Goal: Task Accomplishment & Management: Use online tool/utility

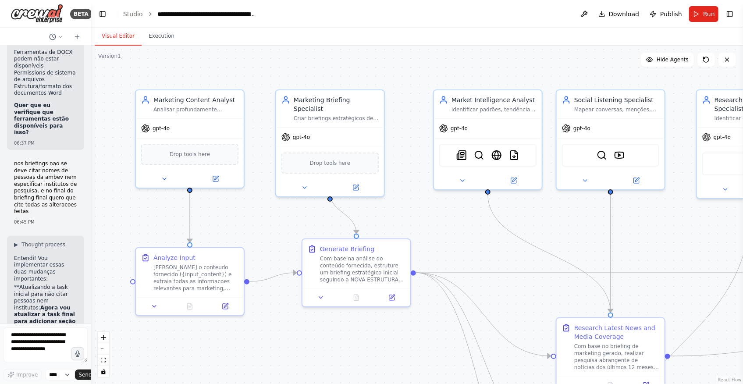
scroll to position [18077, 0]
click at [188, 259] on div ".deletable-edge-delete-btn { width: 20px; height: 20px; border: 0px solid #ffff…" at bounding box center [417, 215] width 652 height 338
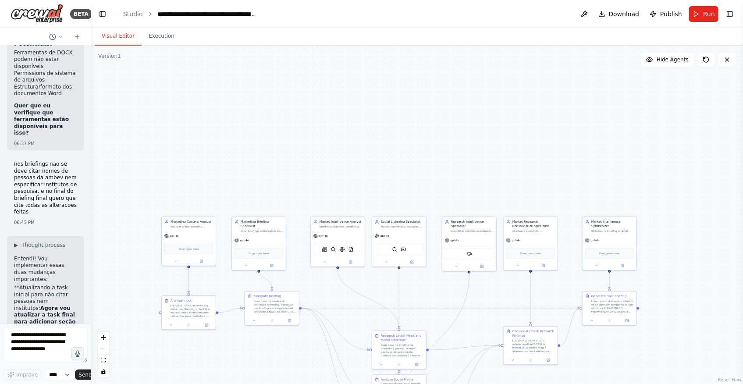
scroll to position [18078, 0]
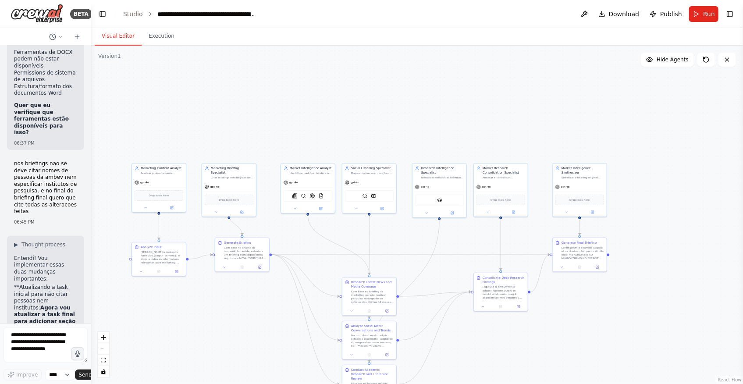
drag, startPoint x: 242, startPoint y: 334, endPoint x: 210, endPoint y: 255, distance: 85.5
click at [210, 255] on div ".deletable-edge-delete-btn { width: 20px; height: 20px; border: 0px solid #ffff…" at bounding box center [417, 215] width 652 height 338
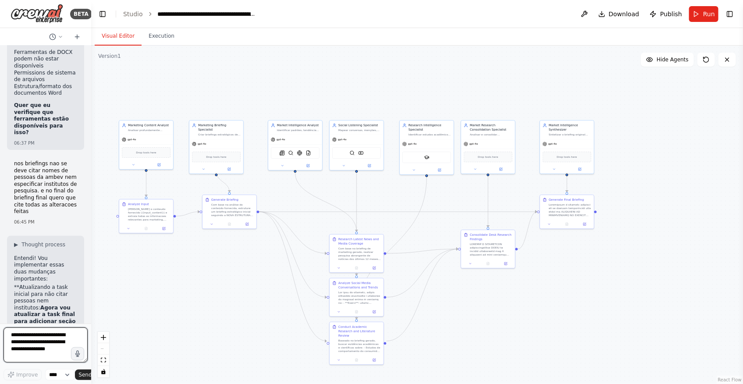
click at [31, 259] on textarea at bounding box center [46, 344] width 84 height 35
type textarea "**********"
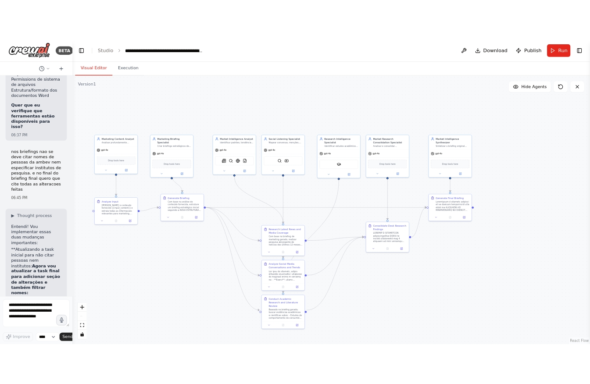
scroll to position [18227, 0]
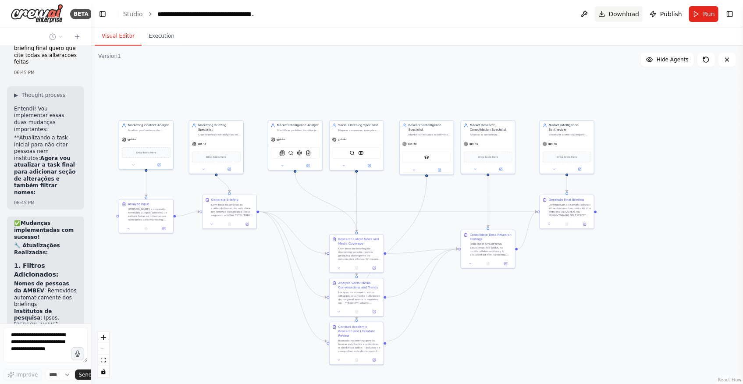
click at [521, 14] on span "Download" at bounding box center [624, 14] width 31 height 9
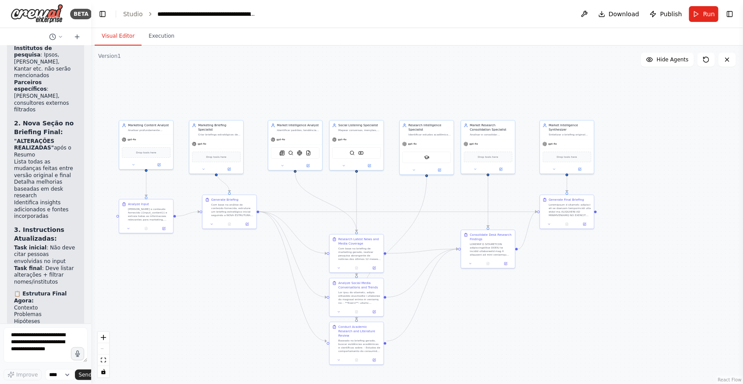
scroll to position [18450, 0]
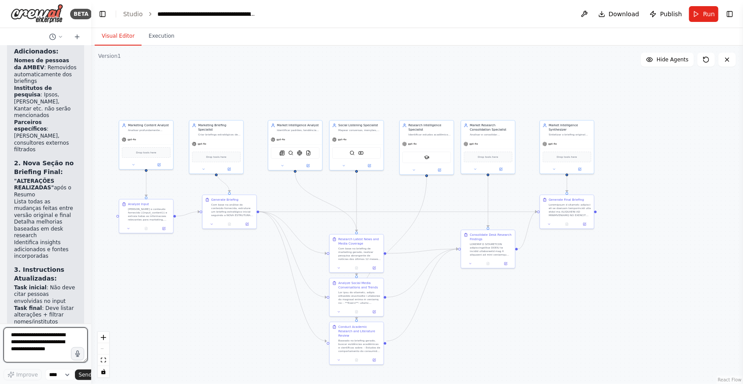
click at [45, 259] on textarea at bounding box center [46, 344] width 84 height 35
type textarea "**********"
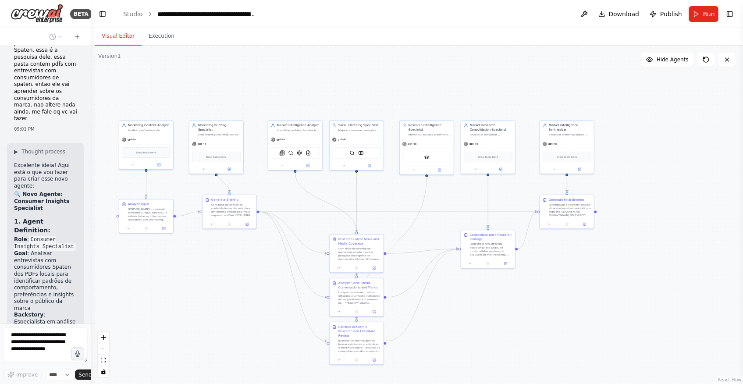
scroll to position [18942, 0]
drag, startPoint x: 181, startPoint y: 291, endPoint x: 189, endPoint y: 295, distance: 9.2
click at [189, 259] on div ".deletable-edge-delete-btn { width: 20px; height: 20px; border: 0px solid #ffff…" at bounding box center [417, 215] width 652 height 338
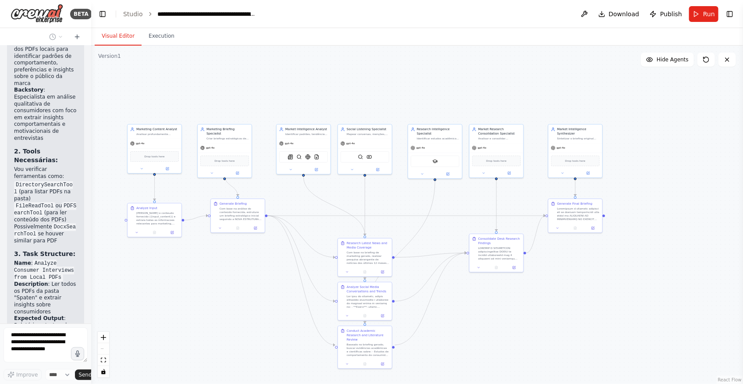
scroll to position [19196, 0]
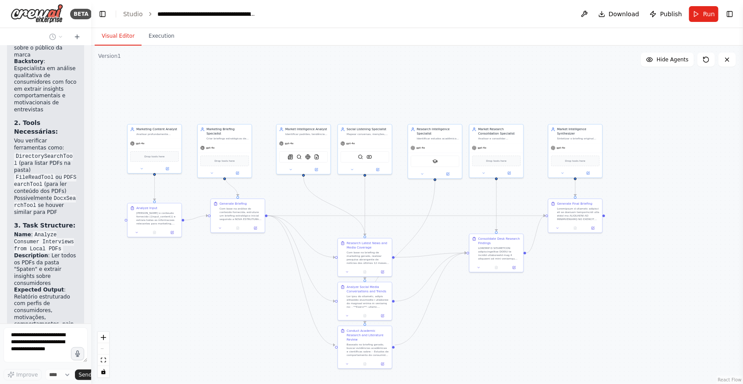
click at [160, 259] on div ".deletable-edge-delete-btn { width: 20px; height: 20px; border: 0px solid #ffff…" at bounding box center [417, 215] width 652 height 338
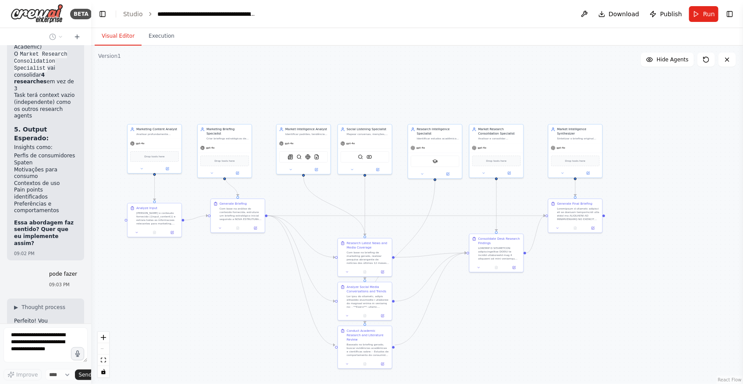
scroll to position [19524, 0]
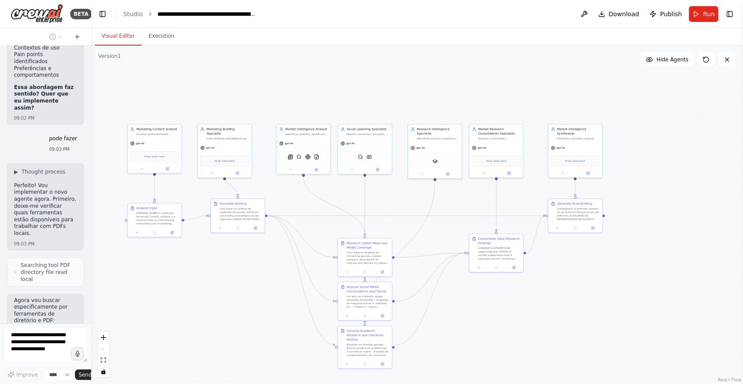
scroll to position [19660, 0]
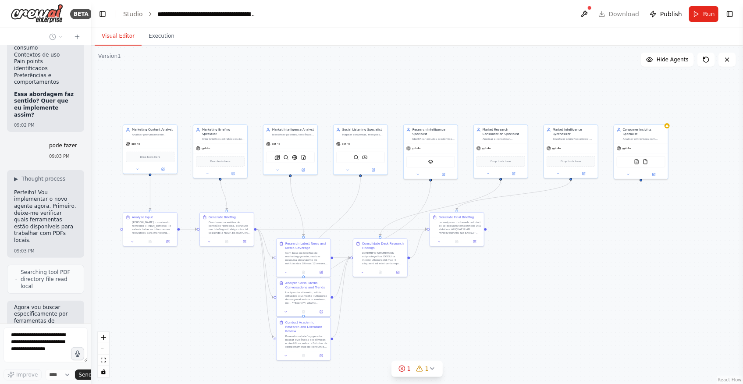
drag, startPoint x: 666, startPoint y: 252, endPoint x: 653, endPoint y: 252, distance: 13.2
click at [521, 252] on div ".deletable-edge-delete-btn { width: 20px; height: 20px; border: 0px solid #ffff…" at bounding box center [417, 215] width 652 height 338
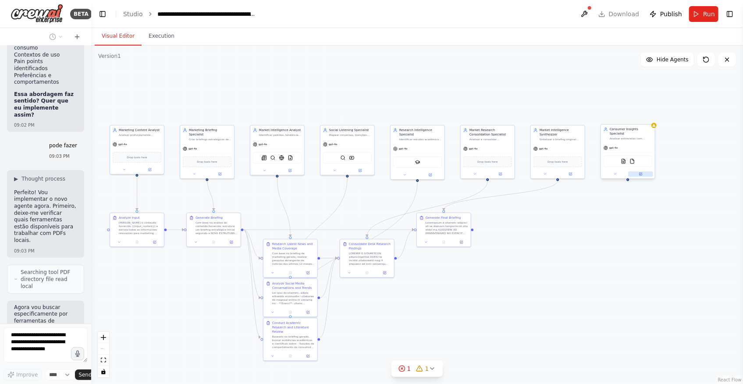
click at [521, 172] on icon at bounding box center [641, 174] width 4 height 4
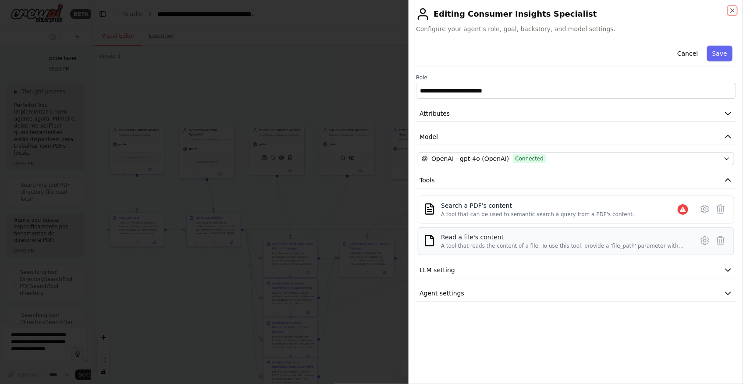
scroll to position [19741, 0]
click at [521, 259] on button "LLM setting" at bounding box center [576, 270] width 320 height 16
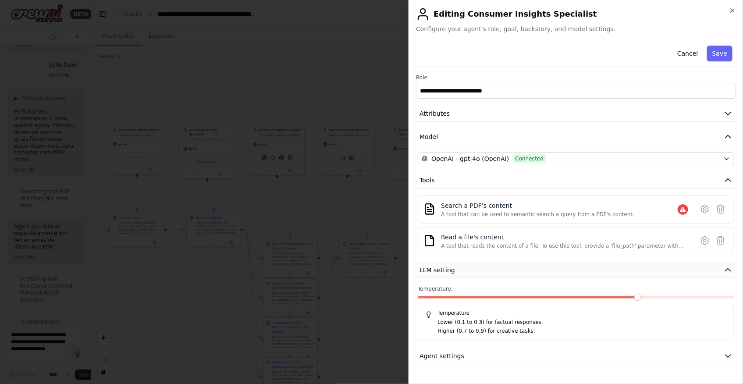
click at [521, 259] on button "LLM setting" at bounding box center [576, 270] width 320 height 16
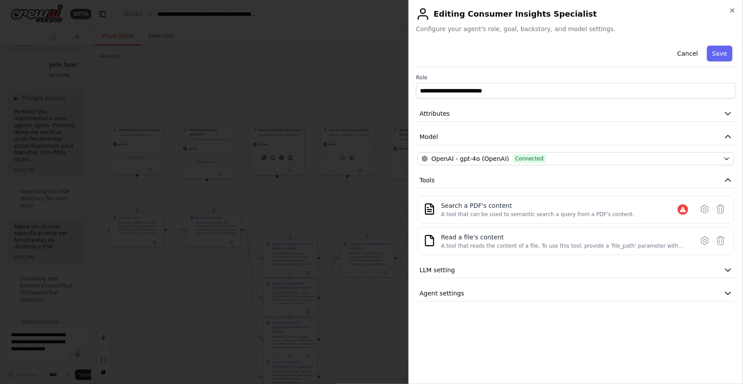
click at [368, 259] on div at bounding box center [371, 192] width 743 height 384
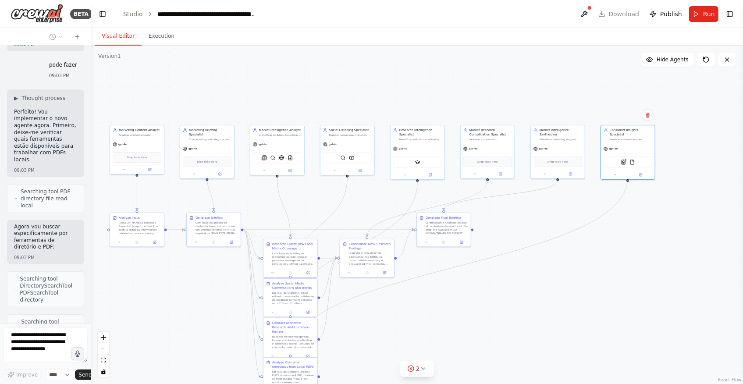
click at [521, 259] on div ".deletable-edge-delete-btn { width: 20px; height: 20px; border: 0px solid #ffff…" at bounding box center [417, 215] width 652 height 338
click at [426, 259] on button "2" at bounding box center [417, 369] width 34 height 16
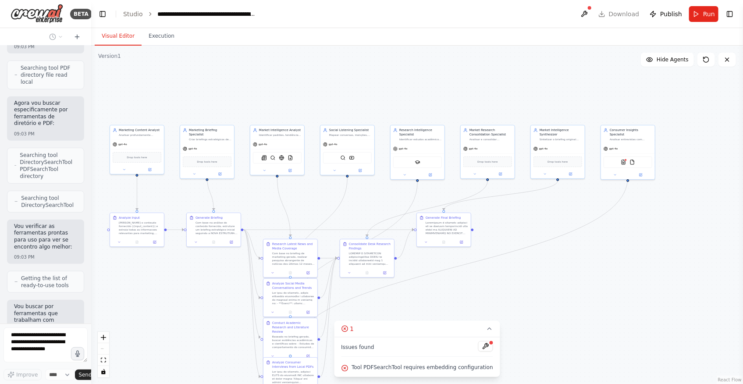
scroll to position [19864, 0]
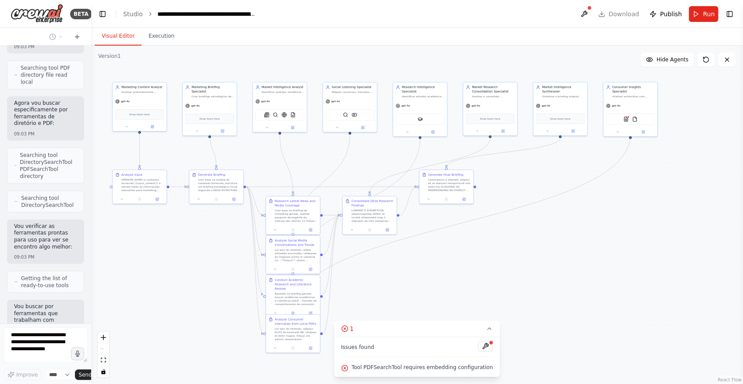
drag, startPoint x: 581, startPoint y: 323, endPoint x: 585, endPoint y: 273, distance: 50.2
click at [521, 259] on div ".deletable-edge-delete-btn { width: 20px; height: 20px; border: 0px solid #ffff…" at bounding box center [417, 215] width 652 height 338
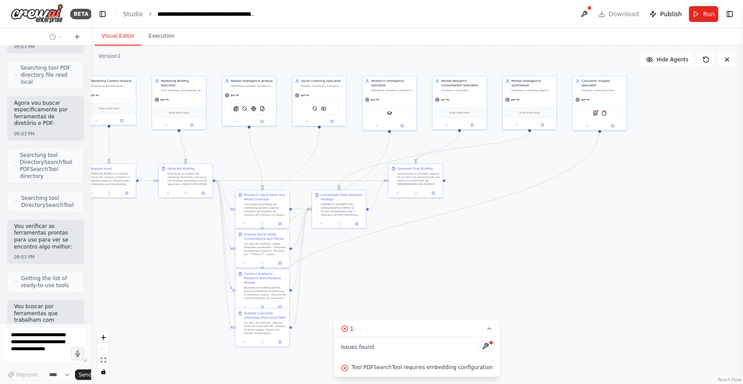
drag, startPoint x: 611, startPoint y: 260, endPoint x: 538, endPoint y: 259, distance: 72.8
click at [521, 259] on div ".deletable-edge-delete-btn { width: 20px; height: 20px; border: 0px solid #ffff…" at bounding box center [417, 215] width 652 height 338
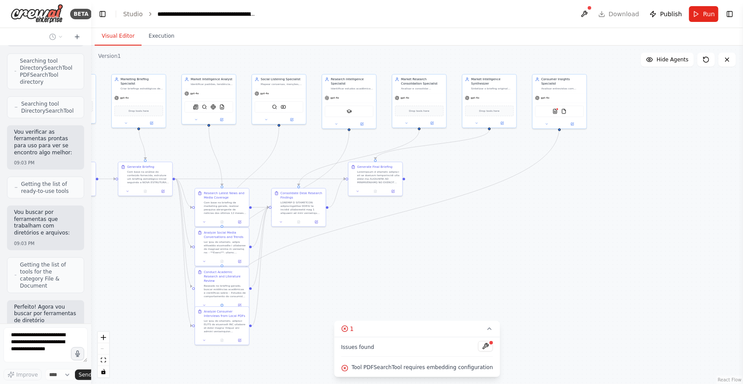
scroll to position [19966, 0]
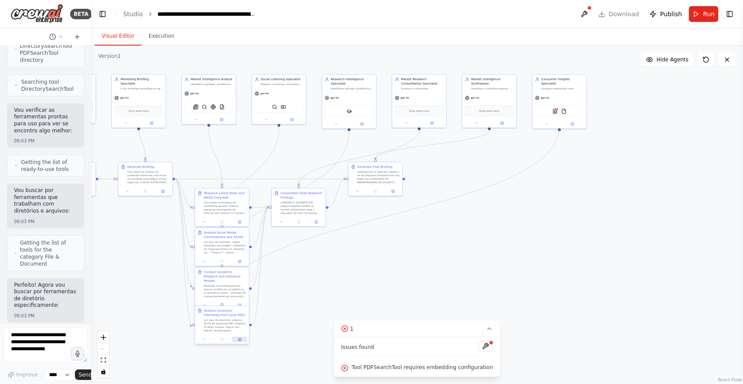
click at [235, 259] on button at bounding box center [239, 339] width 15 height 5
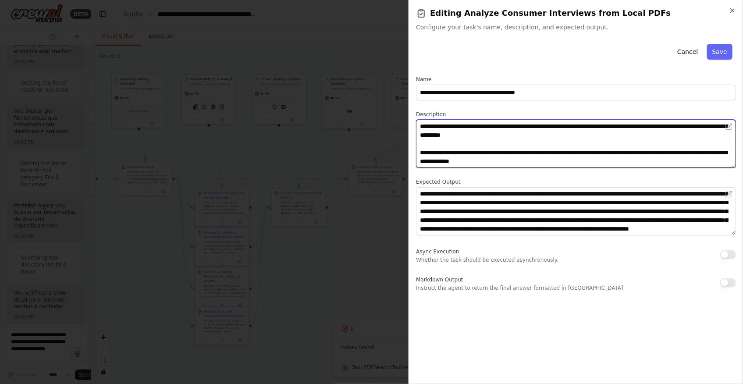
click at [521, 157] on textarea at bounding box center [576, 144] width 320 height 48
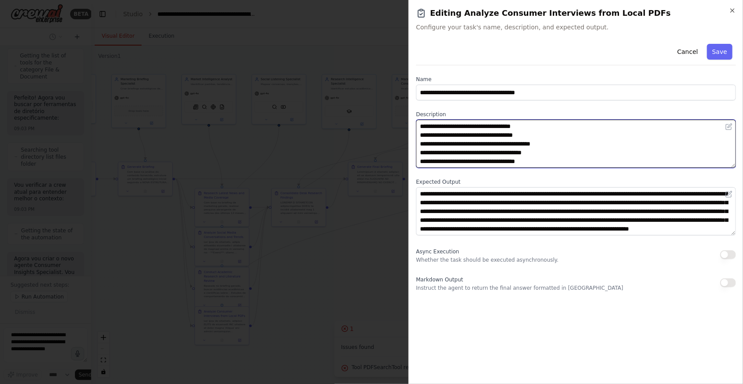
scroll to position [18, 0]
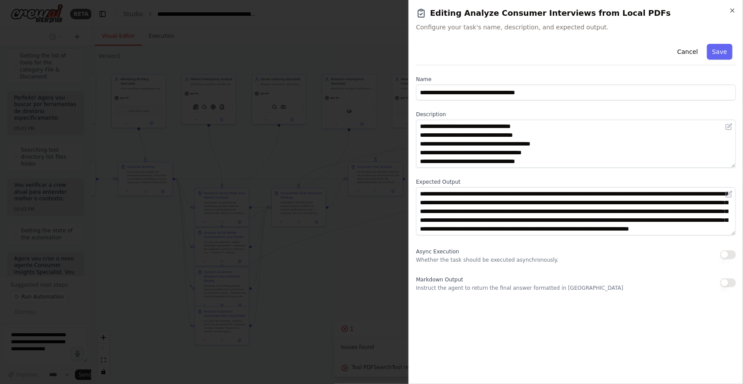
click at [357, 259] on div at bounding box center [371, 192] width 743 height 384
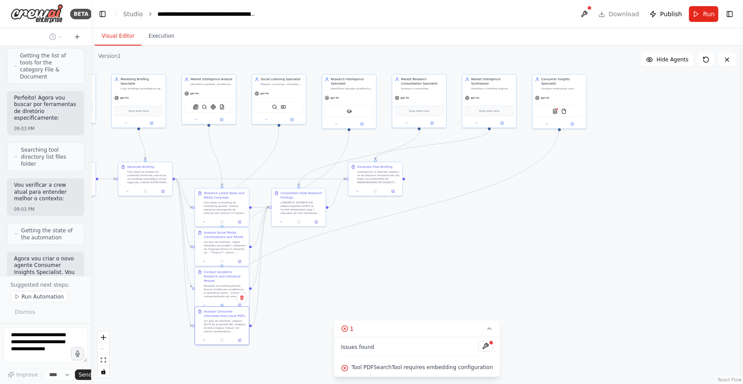
click at [291, 259] on div ".deletable-edge-delete-btn { width: 20px; height: 20px; border: 0px solid #ffff…" at bounding box center [417, 215] width 652 height 338
click at [521, 201] on div ".deletable-edge-delete-btn { width: 20px; height: 20px; border: 0px solid #ffff…" at bounding box center [417, 215] width 652 height 338
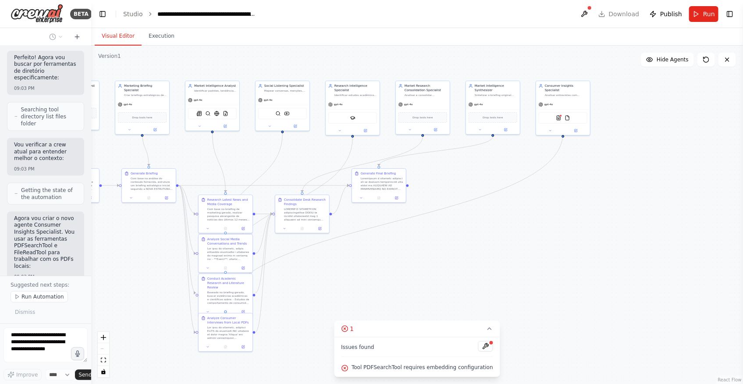
drag, startPoint x: 153, startPoint y: 232, endPoint x: 156, endPoint y: 239, distance: 7.5
click at [156, 239] on div ".deletable-edge-delete-btn { width: 20px; height: 20px; border: 0px solid #ffff…" at bounding box center [417, 215] width 652 height 338
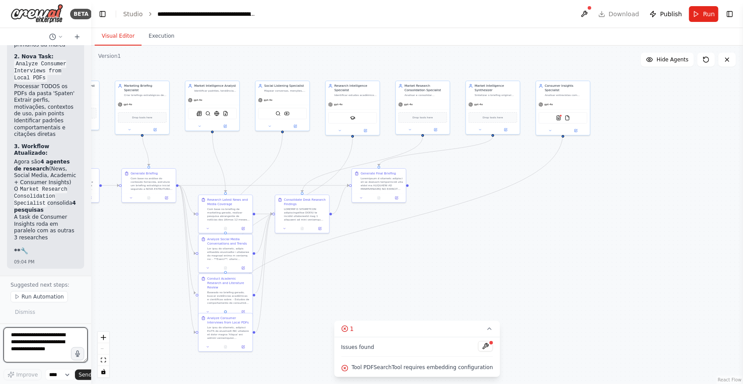
click at [88, 259] on div "BETA Hello! I'm the CrewAI assistant. What kind of automation do you want to bu…" at bounding box center [371, 192] width 743 height 384
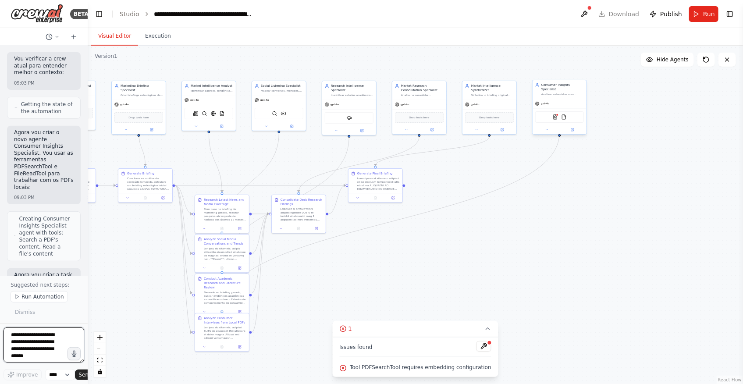
scroll to position [21373, 0]
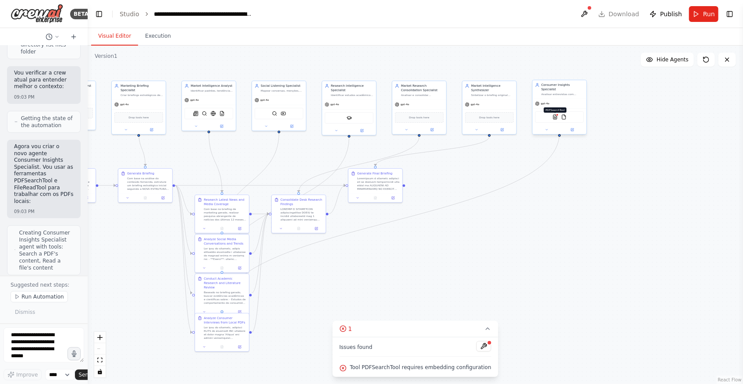
click at [521, 114] on img at bounding box center [555, 116] width 5 height 5
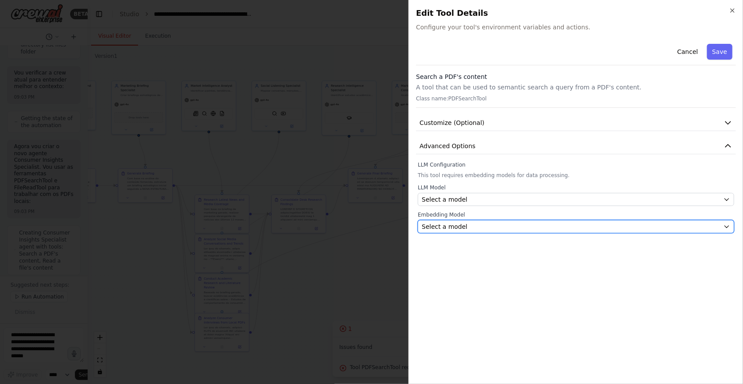
click at [457, 229] on span "Select a model" at bounding box center [445, 226] width 46 height 9
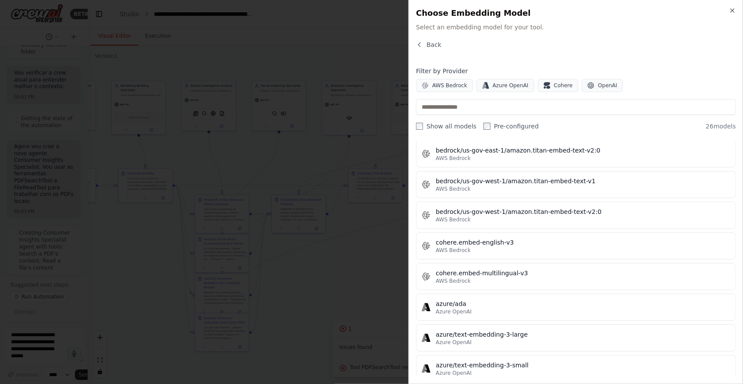
scroll to position [618, 0]
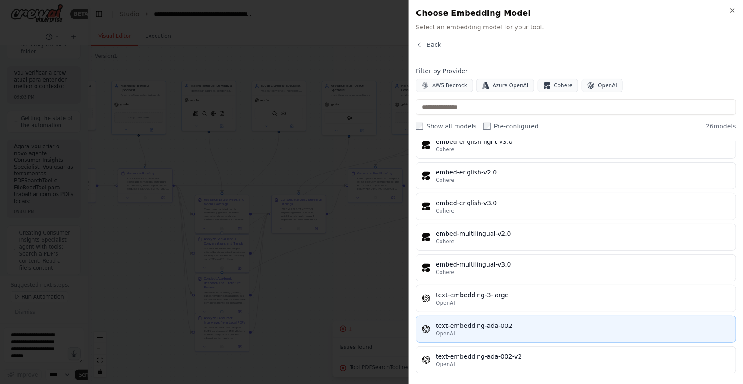
click at [505, 259] on div "text-embedding-ada-002" at bounding box center [583, 325] width 295 height 9
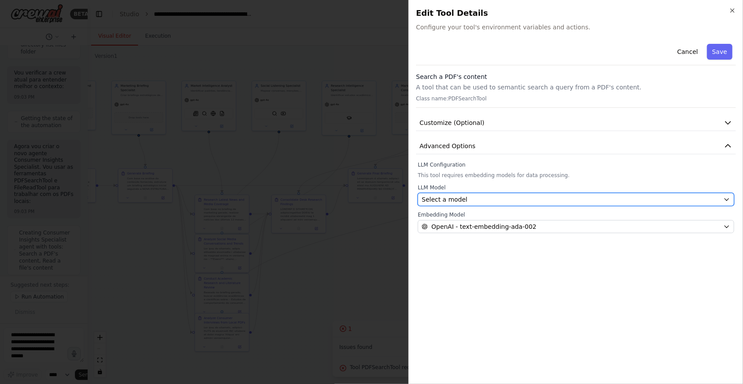
click at [458, 204] on button "Select a model" at bounding box center [576, 199] width 316 height 13
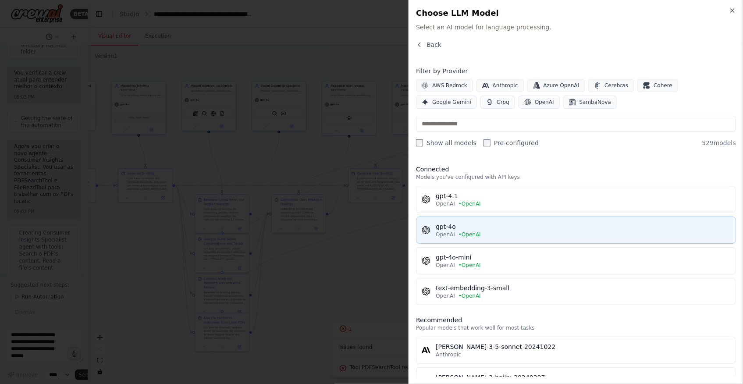
click at [478, 227] on div "gpt-4o" at bounding box center [583, 226] width 295 height 9
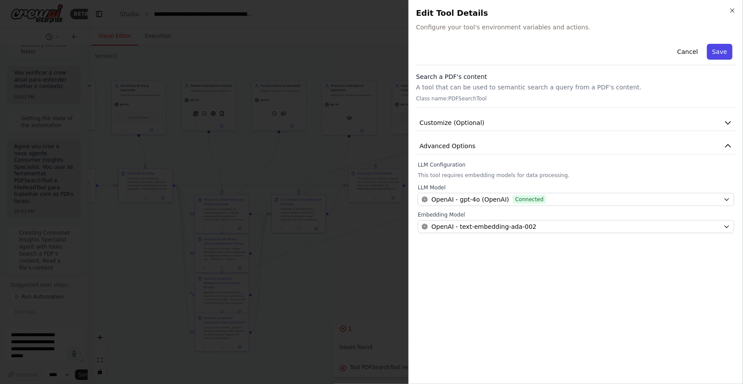
click at [521, 48] on button "Save" at bounding box center [719, 52] width 25 height 16
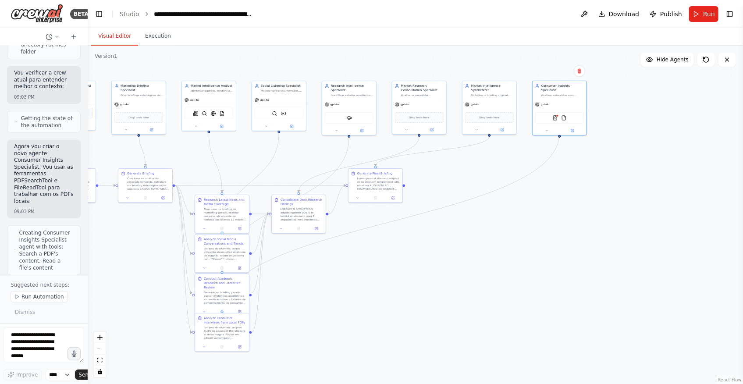
click at [476, 249] on div ".deletable-edge-delete-btn { width: 20px; height: 20px; border: 0px solid #ffff…" at bounding box center [415, 215] width 655 height 338
click at [521, 237] on div ".deletable-edge-delete-btn { width: 20px; height: 20px; border: 0px solid #ffff…" at bounding box center [415, 215] width 655 height 338
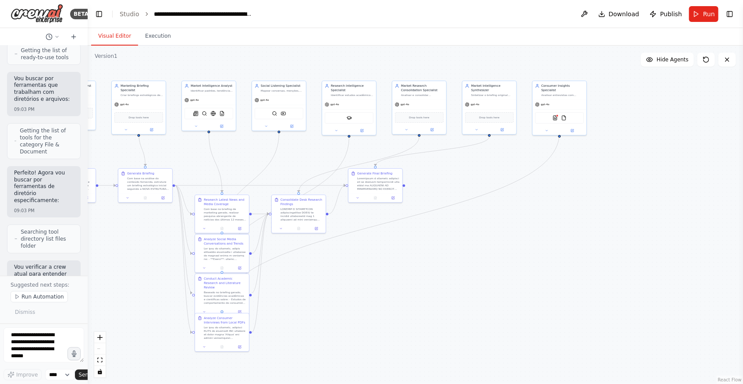
scroll to position [21174, 0]
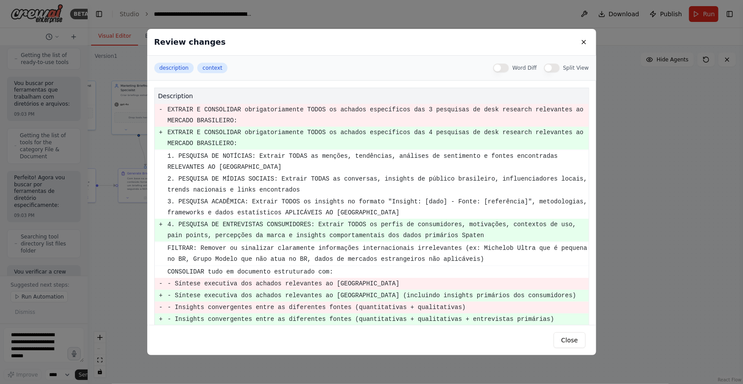
scroll to position [160, 0]
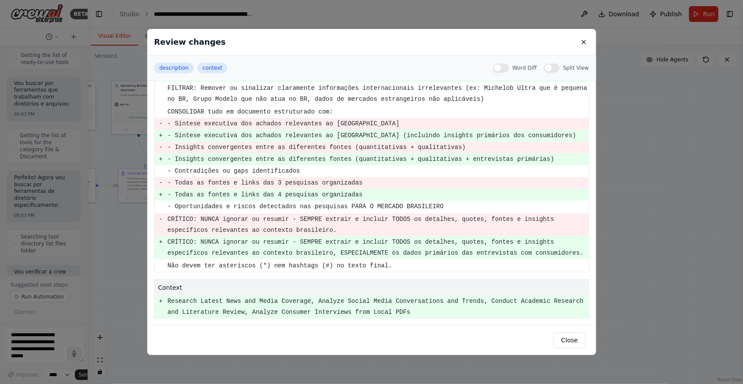
click at [10, 158] on div "Review changes description context Word Diff Split View description - EXTRAIR E…" at bounding box center [371, 192] width 743 height 384
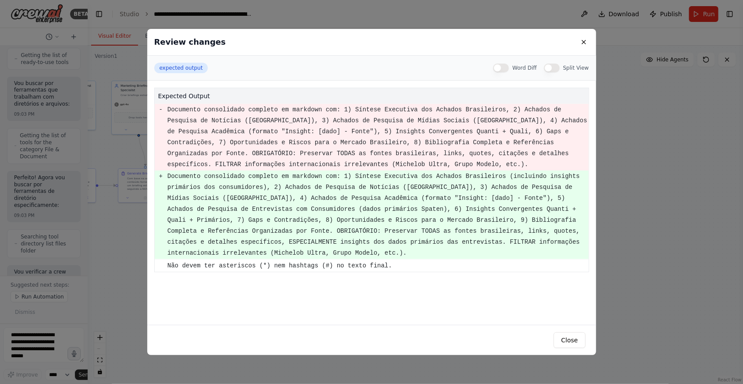
click at [18, 226] on div "Review changes expected output Word Diff Split View expected output - Documento…" at bounding box center [371, 192] width 743 height 384
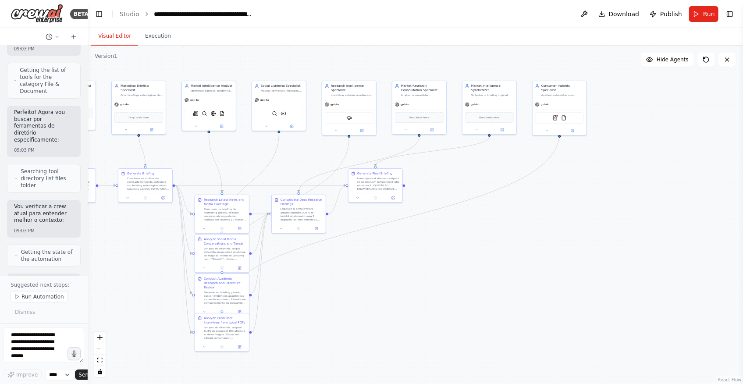
scroll to position [21253, 0]
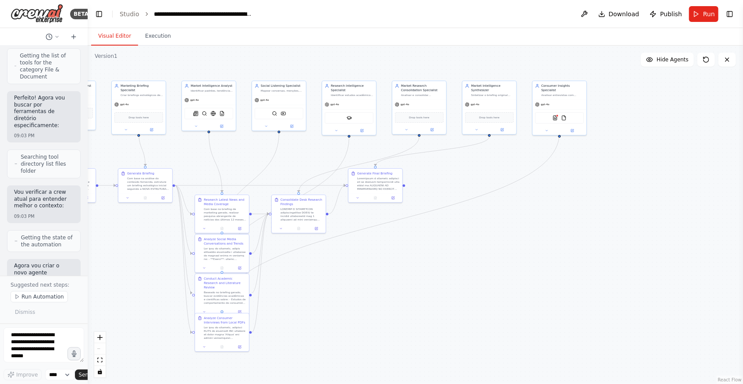
click at [521, 226] on div ".deletable-edge-delete-btn { width: 20px; height: 20px; border: 0px solid #ffff…" at bounding box center [415, 215] width 655 height 338
click at [521, 13] on span "Download" at bounding box center [624, 14] width 31 height 9
click at [521, 114] on img at bounding box center [555, 116] width 5 height 5
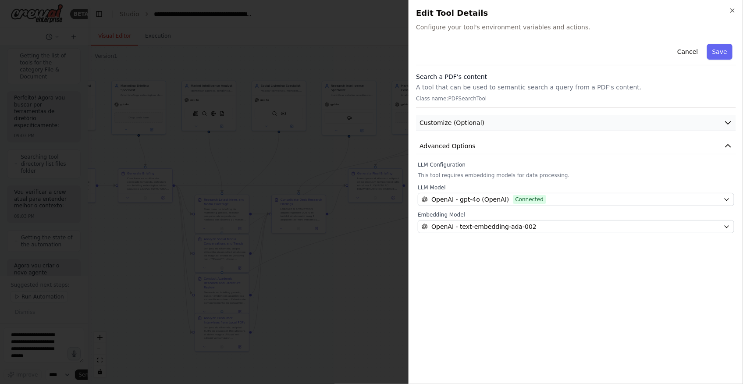
click at [448, 124] on span "Customize (Optional)" at bounding box center [451, 122] width 65 height 9
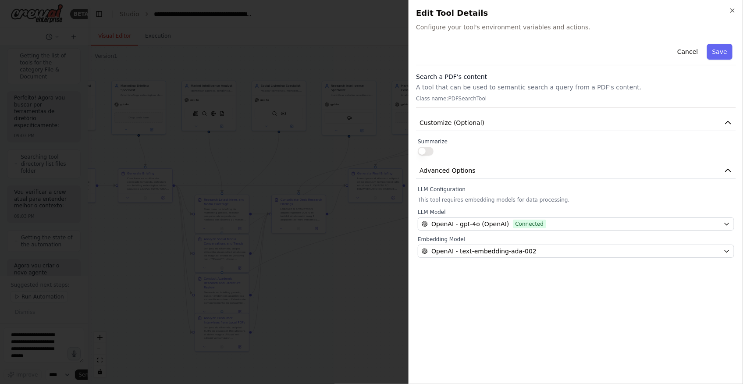
click at [350, 259] on div at bounding box center [371, 192] width 743 height 384
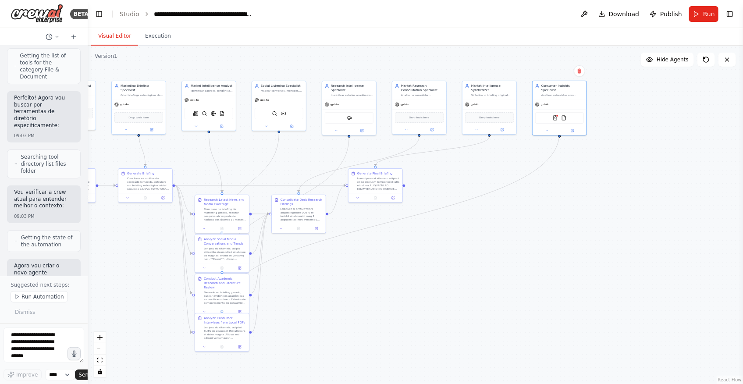
drag, startPoint x: 608, startPoint y: 218, endPoint x: 635, endPoint y: 78, distance: 143.0
click at [521, 218] on div ".deletable-edge-delete-btn { width: 20px; height: 20px; border: 0px solid #ffff…" at bounding box center [415, 215] width 655 height 338
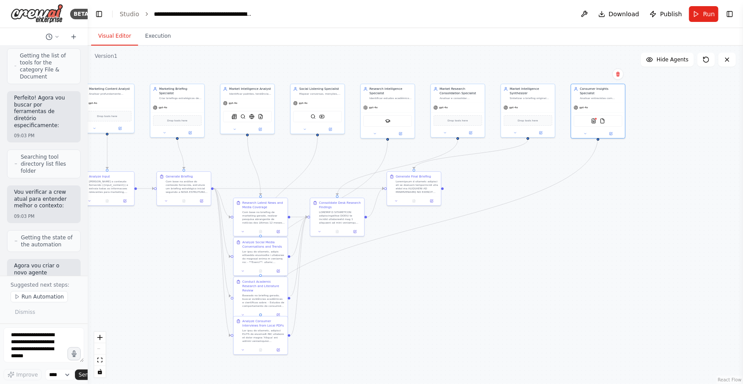
drag, startPoint x: 591, startPoint y: 260, endPoint x: 618, endPoint y: 262, distance: 26.4
click at [521, 259] on div ".deletable-edge-delete-btn { width: 20px; height: 20px; border: 0px solid #ffff…" at bounding box center [415, 215] width 655 height 338
click at [521, 14] on span "Download" at bounding box center [624, 14] width 31 height 9
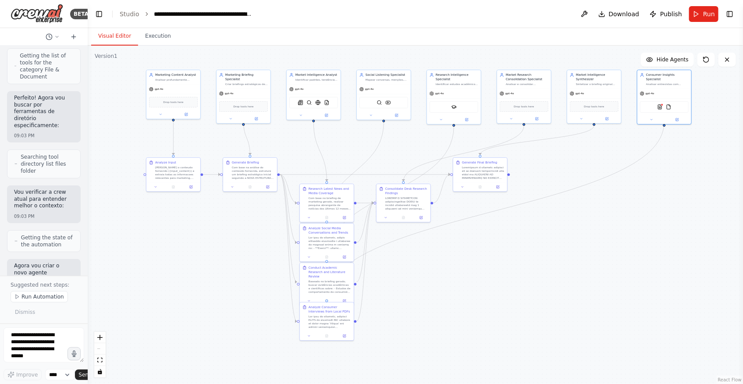
drag, startPoint x: 406, startPoint y: 312, endPoint x: 472, endPoint y: 298, distance: 67.2
click at [472, 259] on div ".deletable-edge-delete-btn { width: 20px; height: 20px; border: 0px solid #ffff…" at bounding box center [415, 215] width 655 height 338
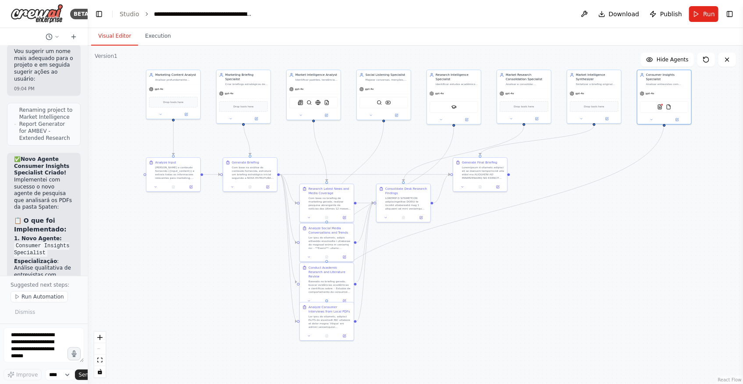
scroll to position [22050, 0]
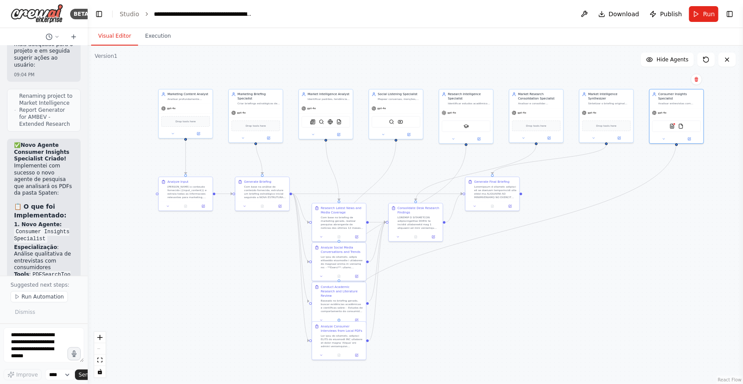
drag, startPoint x: 604, startPoint y: 273, endPoint x: 615, endPoint y: 291, distance: 21.7
click at [521, 259] on div ".deletable-edge-delete-btn { width: 20px; height: 20px; border: 0px solid #ffff…" at bounding box center [415, 215] width 655 height 338
drag, startPoint x: 587, startPoint y: 303, endPoint x: 565, endPoint y: 294, distance: 23.8
click at [521, 259] on div ".deletable-edge-delete-btn { width: 20px; height: 20px; border: 0px solid #ffff…" at bounding box center [415, 215] width 655 height 338
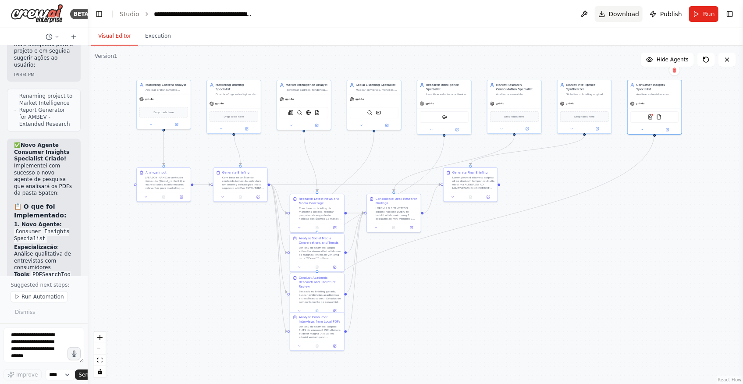
click at [521, 10] on span "Download" at bounding box center [624, 14] width 31 height 9
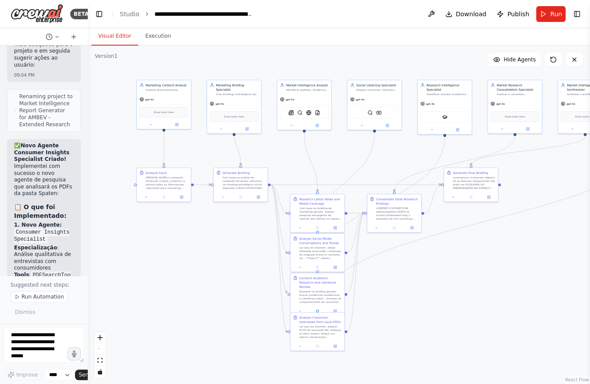
click at [521, 259] on div ".deletable-edge-delete-btn { width: 20px; height: 20px; border: 0px solid #ffff…" at bounding box center [339, 215] width 502 height 338
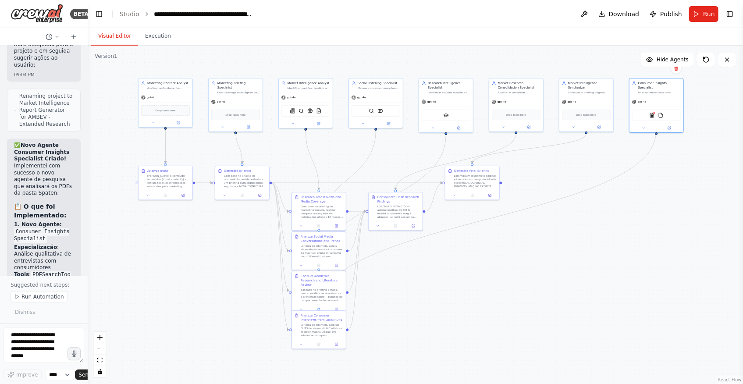
drag, startPoint x: 172, startPoint y: 295, endPoint x: 253, endPoint y: 218, distance: 111.9
click at [172, 259] on div ".deletable-edge-delete-btn { width: 20px; height: 20px; border: 0px solid #ffff…" at bounding box center [415, 215] width 655 height 338
click at [521, 17] on span "Download" at bounding box center [624, 14] width 31 height 9
click at [521, 14] on button "Toggle Right Sidebar" at bounding box center [730, 14] width 12 height 12
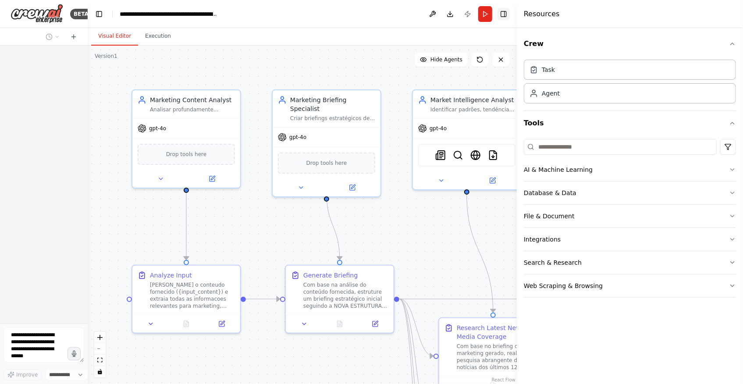
click at [506, 15] on button "Toggle Right Sidebar" at bounding box center [503, 14] width 12 height 12
select select "****"
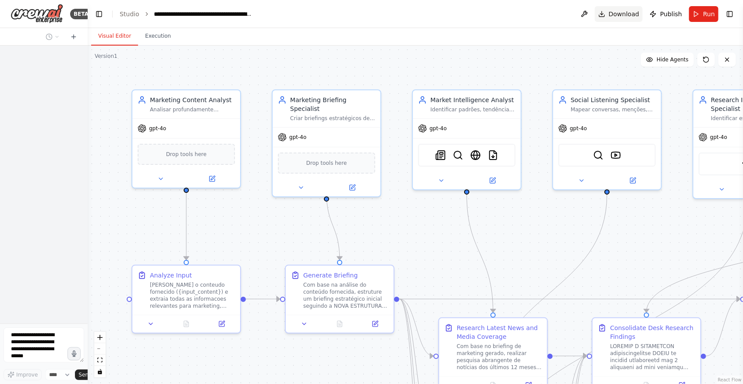
click at [628, 13] on span "Download" at bounding box center [624, 14] width 31 height 9
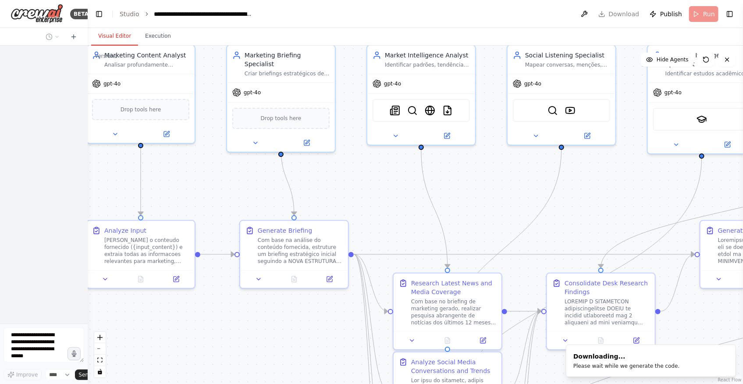
drag, startPoint x: 426, startPoint y: 263, endPoint x: 377, endPoint y: 210, distance: 72.3
click at [377, 211] on div ".deletable-edge-delete-btn { width: 20px; height: 20px; border: 0px solid #ffff…" at bounding box center [415, 215] width 655 height 338
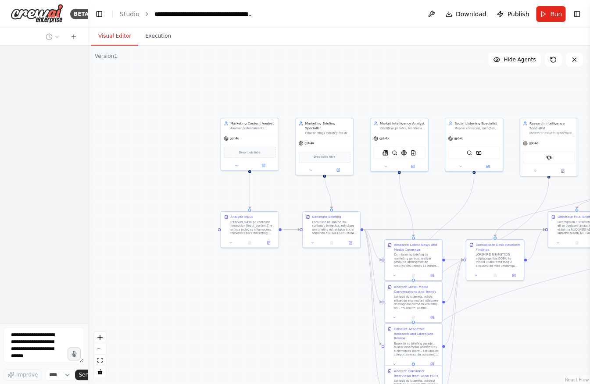
drag, startPoint x: 551, startPoint y: 329, endPoint x: 513, endPoint y: 312, distance: 40.8
click at [513, 312] on div "**********" at bounding box center [295, 192] width 590 height 384
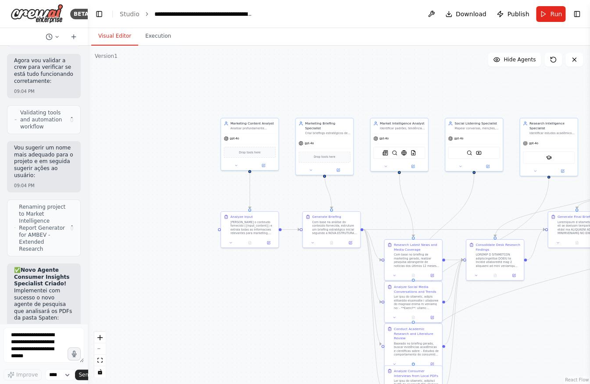
click at [148, 224] on div ".deletable-edge-delete-btn { width: 20px; height: 20px; border: 0px solid #ffff…" at bounding box center [339, 215] width 502 height 338
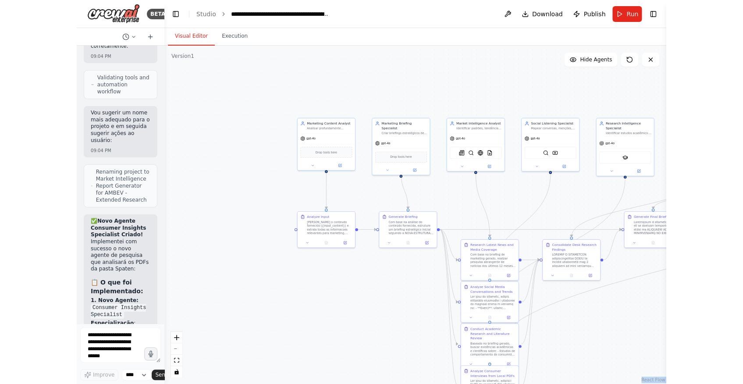
scroll to position [22003, 0]
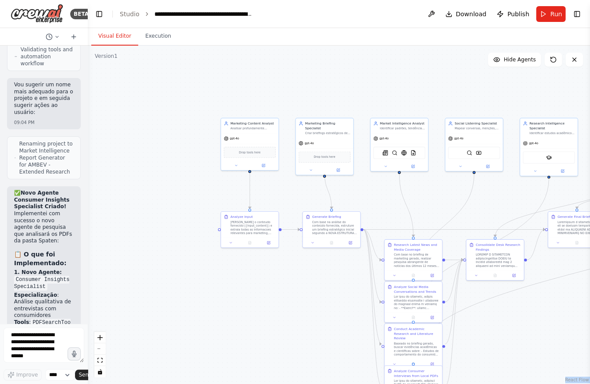
drag, startPoint x: 141, startPoint y: 288, endPoint x: 197, endPoint y: 236, distance: 76.3
click at [141, 288] on div ".deletable-edge-delete-btn { width: 20px; height: 20px; border: 0px solid #ffff…" at bounding box center [339, 215] width 502 height 338
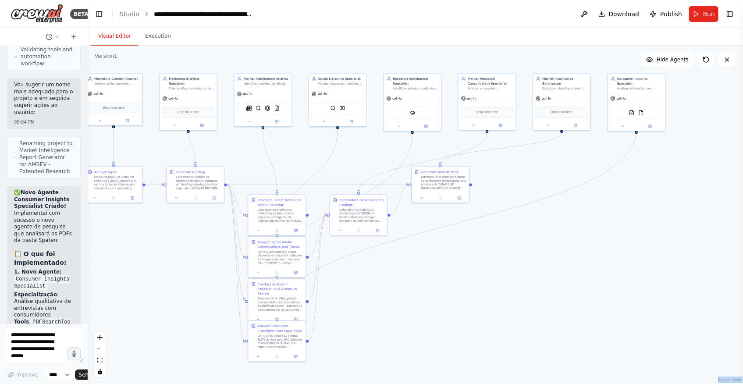
drag, startPoint x: 587, startPoint y: 324, endPoint x: 461, endPoint y: 288, distance: 131.9
click at [461, 288] on div ".deletable-edge-delete-btn { width: 20px; height: 20px; border: 0px solid #ffff…" at bounding box center [415, 215] width 655 height 338
drag, startPoint x: 489, startPoint y: 314, endPoint x: 481, endPoint y: 311, distance: 8.3
click at [480, 313] on div ".deletable-edge-delete-btn { width: 20px; height: 20px; border: 0px solid #ffff…" at bounding box center [415, 215] width 655 height 338
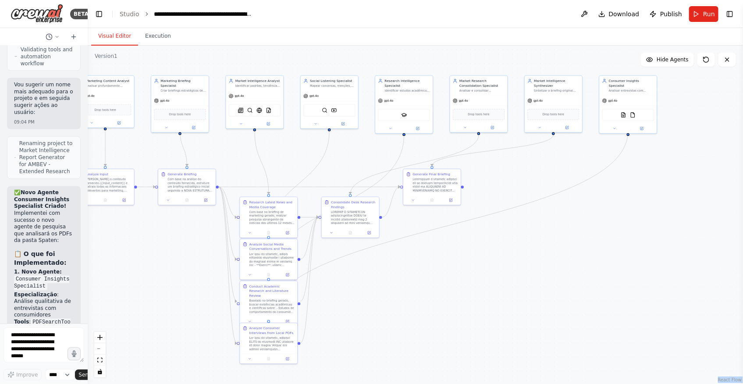
click at [163, 323] on div ".deletable-edge-delete-btn { width: 20px; height: 20px; border: 0px solid #ffff…" at bounding box center [415, 215] width 655 height 338
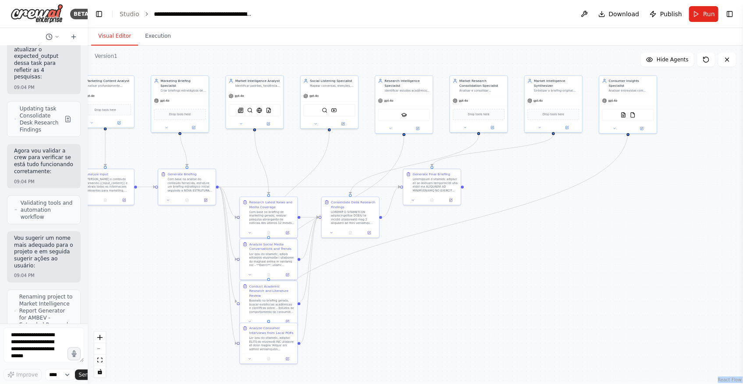
scroll to position [21843, 0]
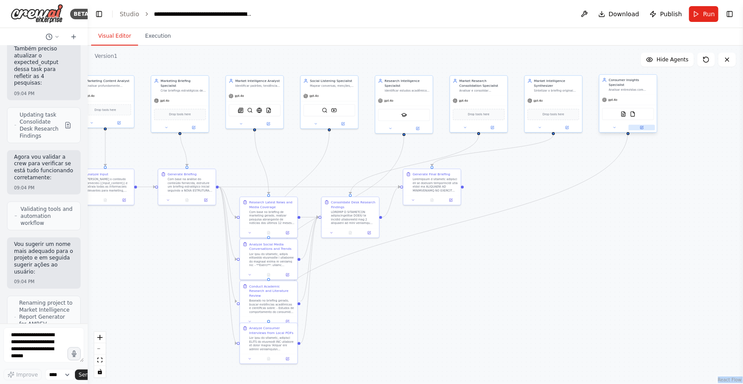
click at [641, 126] on icon at bounding box center [642, 128] width 4 height 4
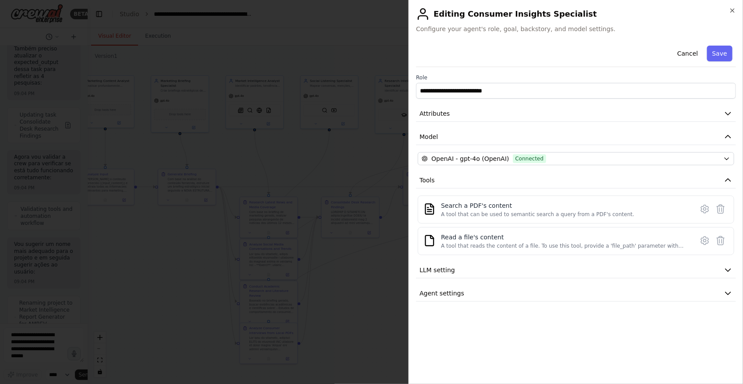
click at [377, 304] on div at bounding box center [371, 192] width 743 height 384
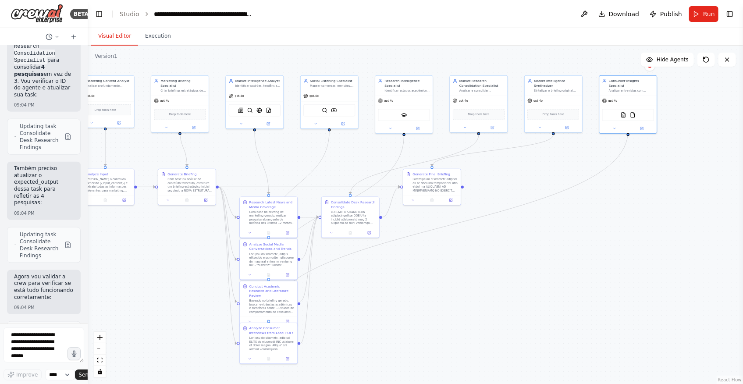
scroll to position [21644, 0]
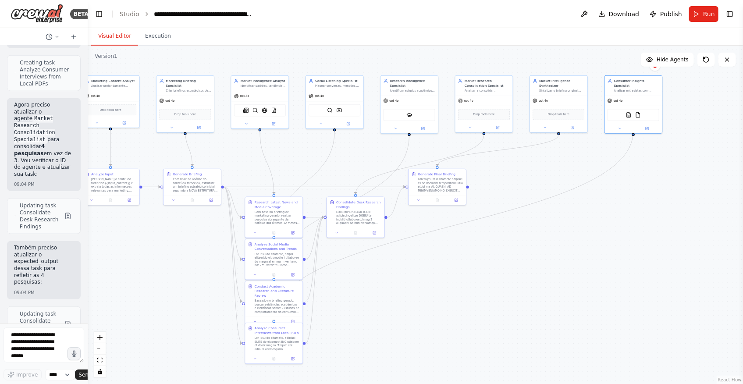
click at [522, 248] on div ".deletable-edge-delete-btn { width: 20px; height: 20px; border: 0px solid #ffff…" at bounding box center [415, 215] width 655 height 338
